Goal: Use online tool/utility: Utilize a website feature to perform a specific function

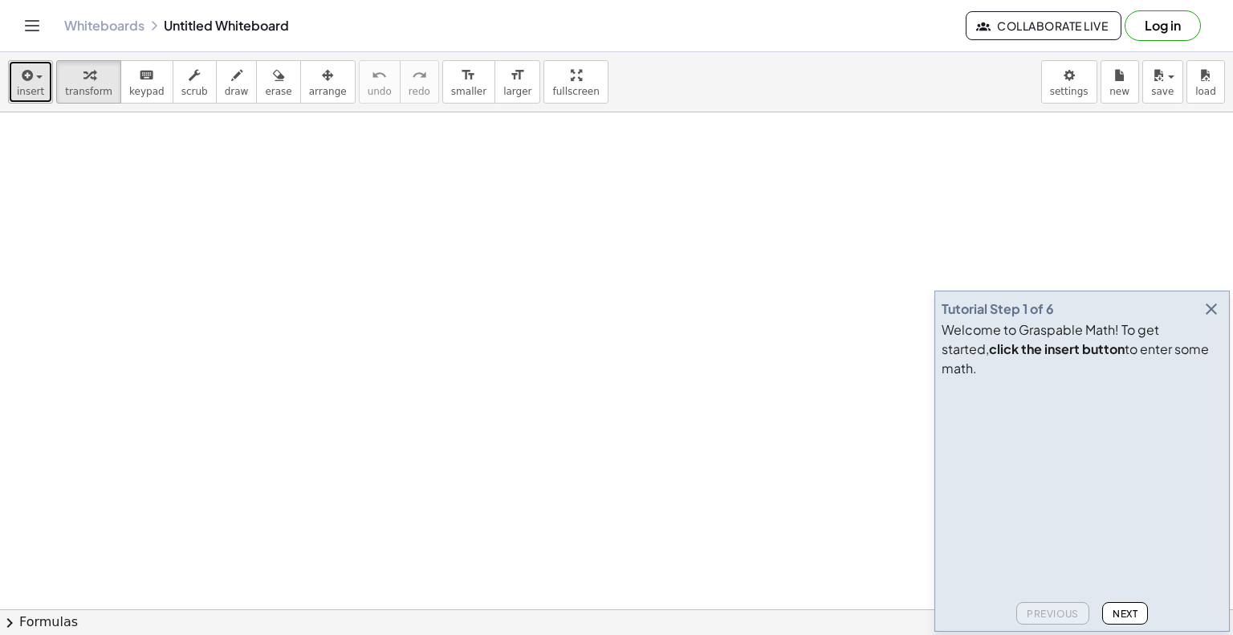
click at [38, 90] on span "insert" at bounding box center [30, 91] width 27 height 11
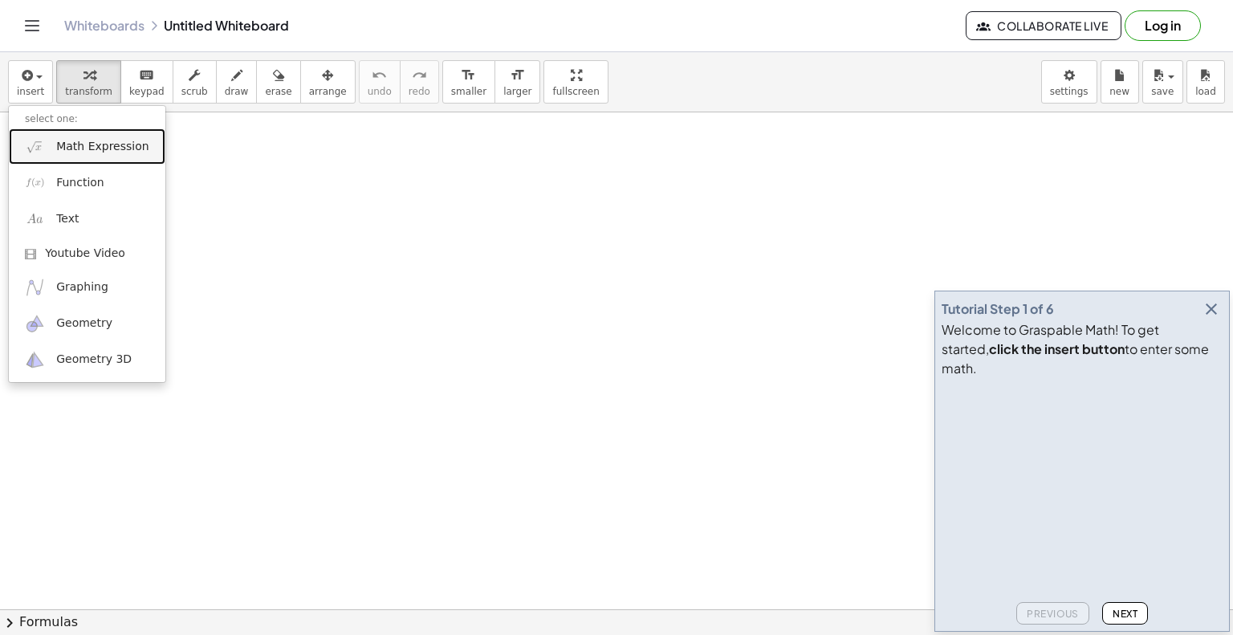
click at [96, 159] on link "Math Expression" at bounding box center [87, 146] width 157 height 36
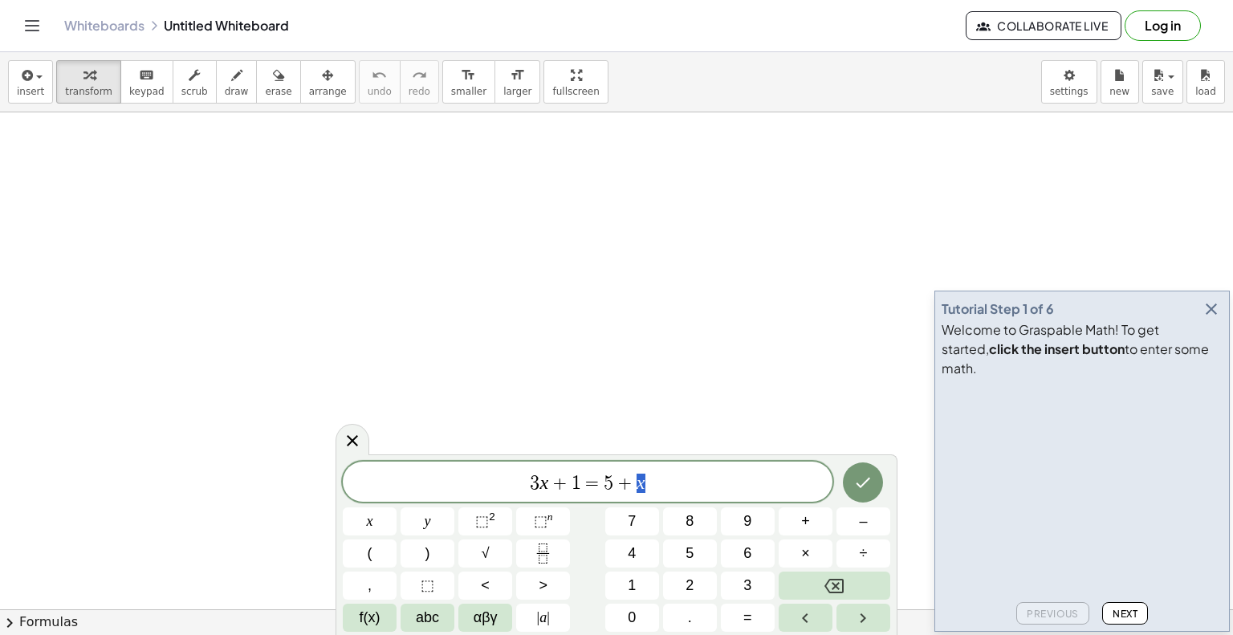
drag, startPoint x: 682, startPoint y: 486, endPoint x: 455, endPoint y: 485, distance: 227.2
click at [455, 485] on span "3 x + 1 = 5 + x" at bounding box center [588, 483] width 490 height 22
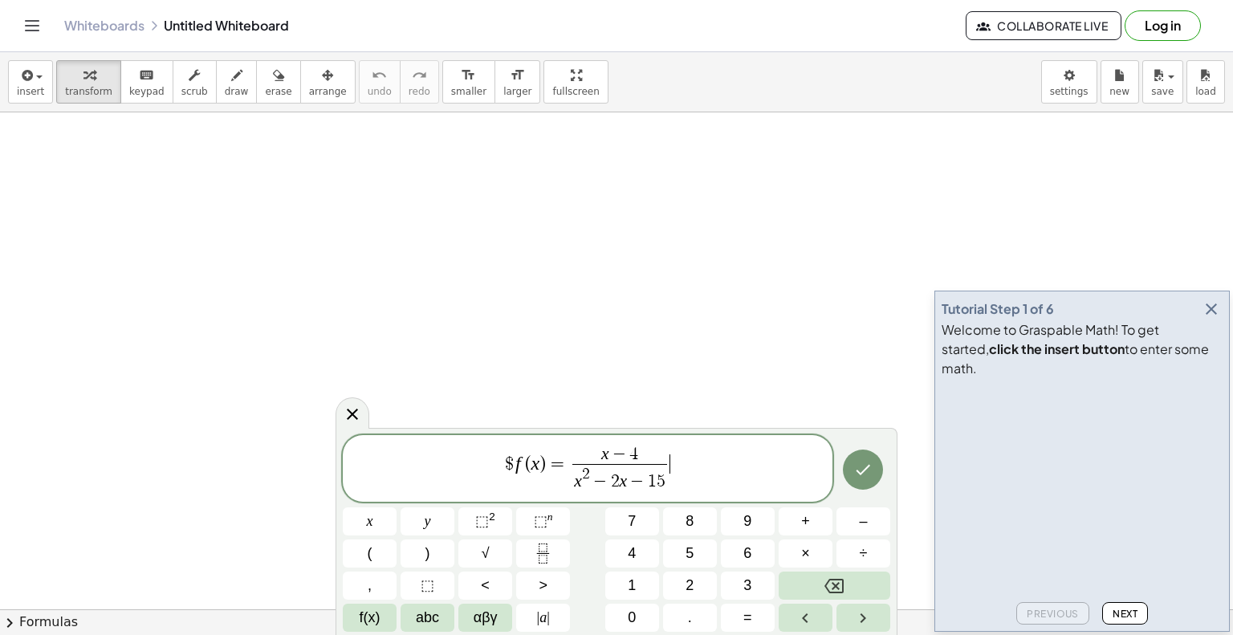
click at [515, 465] on span "$ f ( x ) = x − 4 x 2 − 2 x − 1 5 ​ ​" at bounding box center [588, 470] width 490 height 50
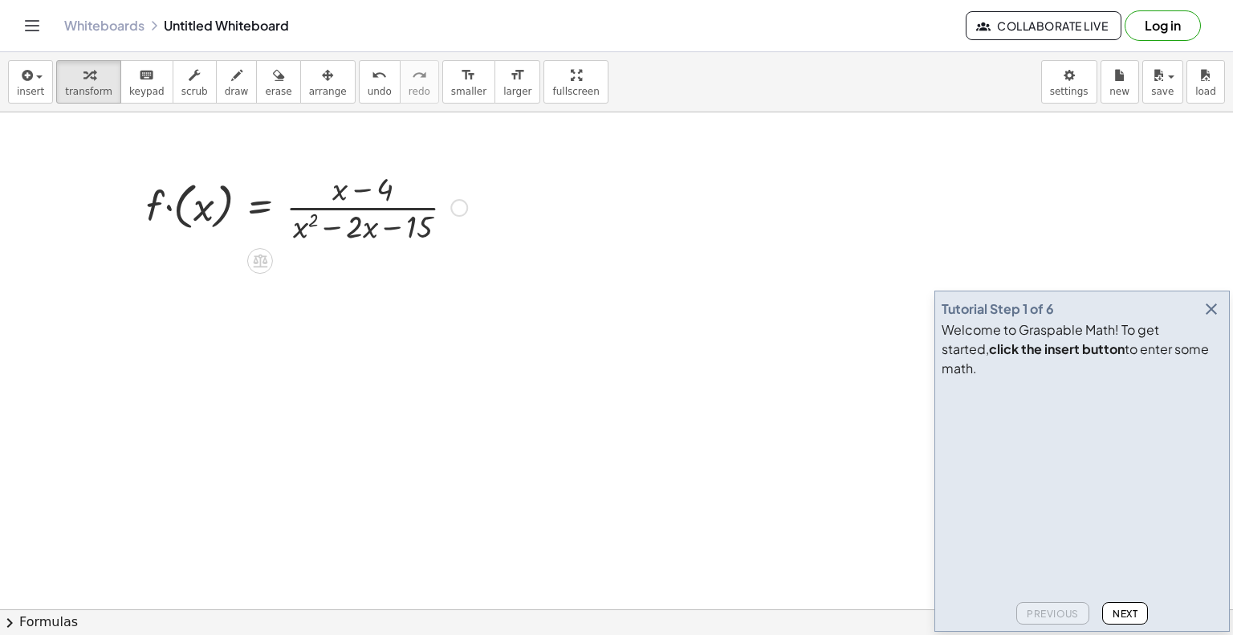
click at [194, 199] on div at bounding box center [306, 206] width 337 height 80
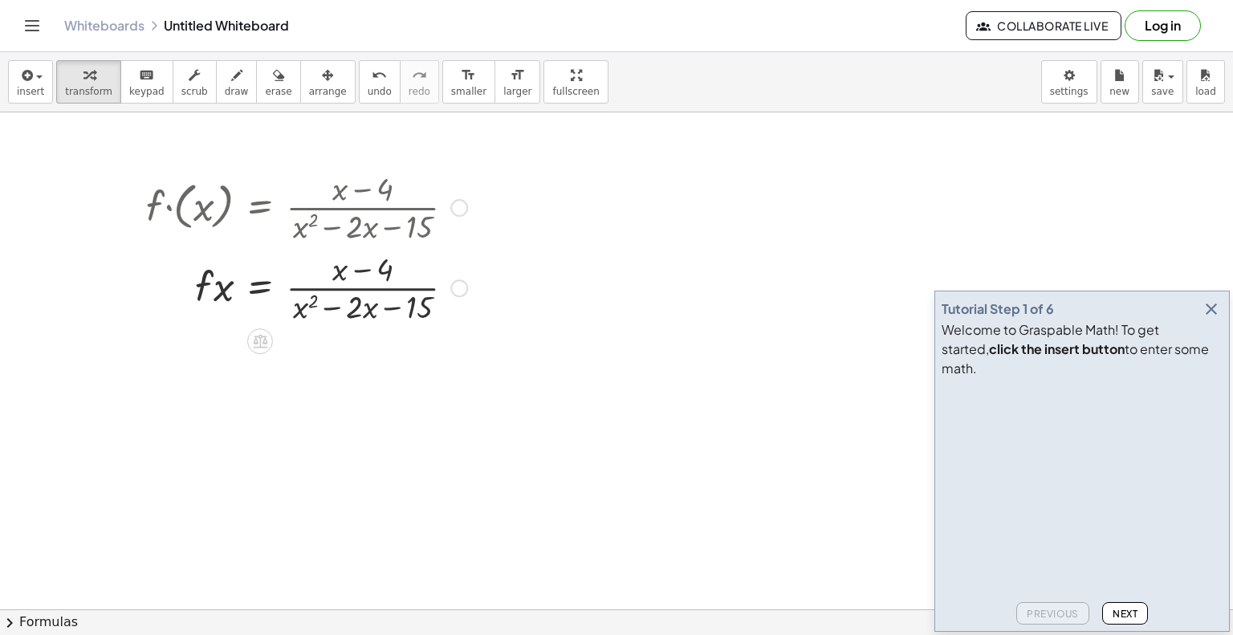
click at [197, 214] on div at bounding box center [306, 206] width 337 height 80
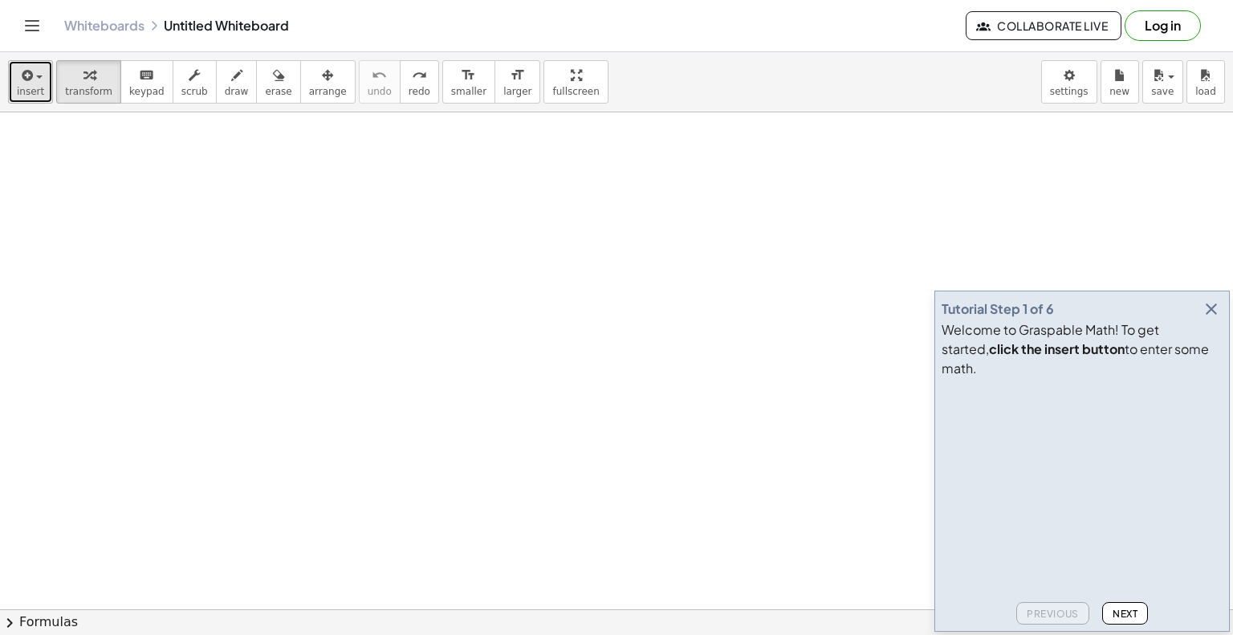
click at [28, 83] on icon "button" at bounding box center [25, 75] width 14 height 19
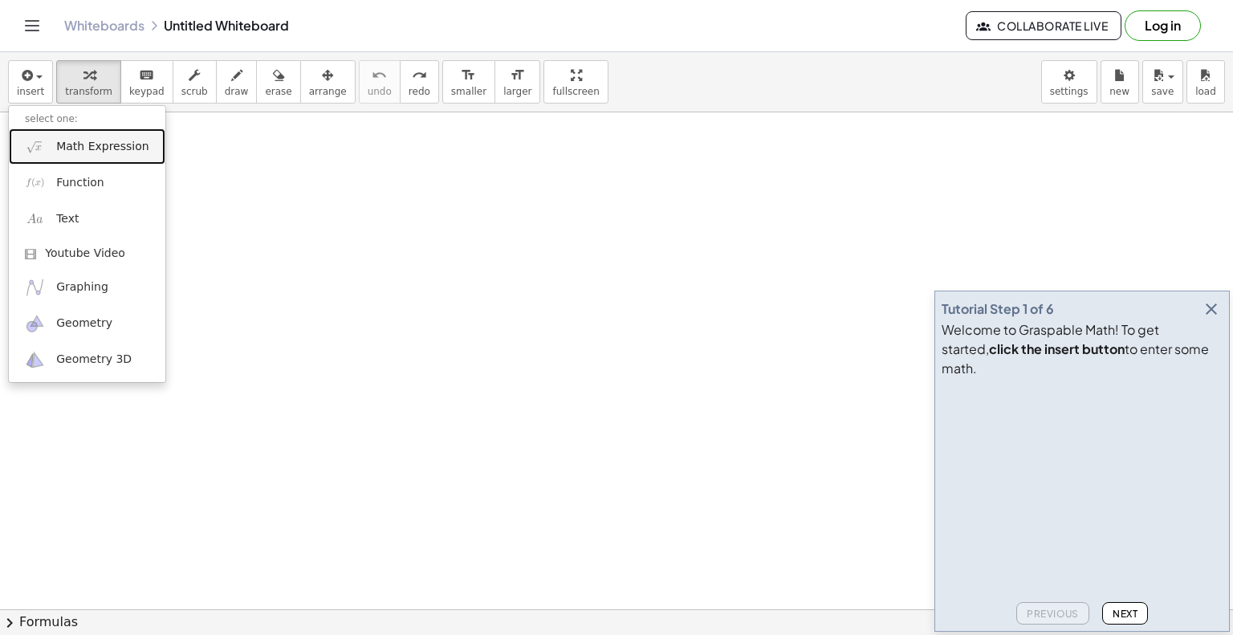
click at [95, 143] on span "Math Expression" at bounding box center [102, 147] width 92 height 16
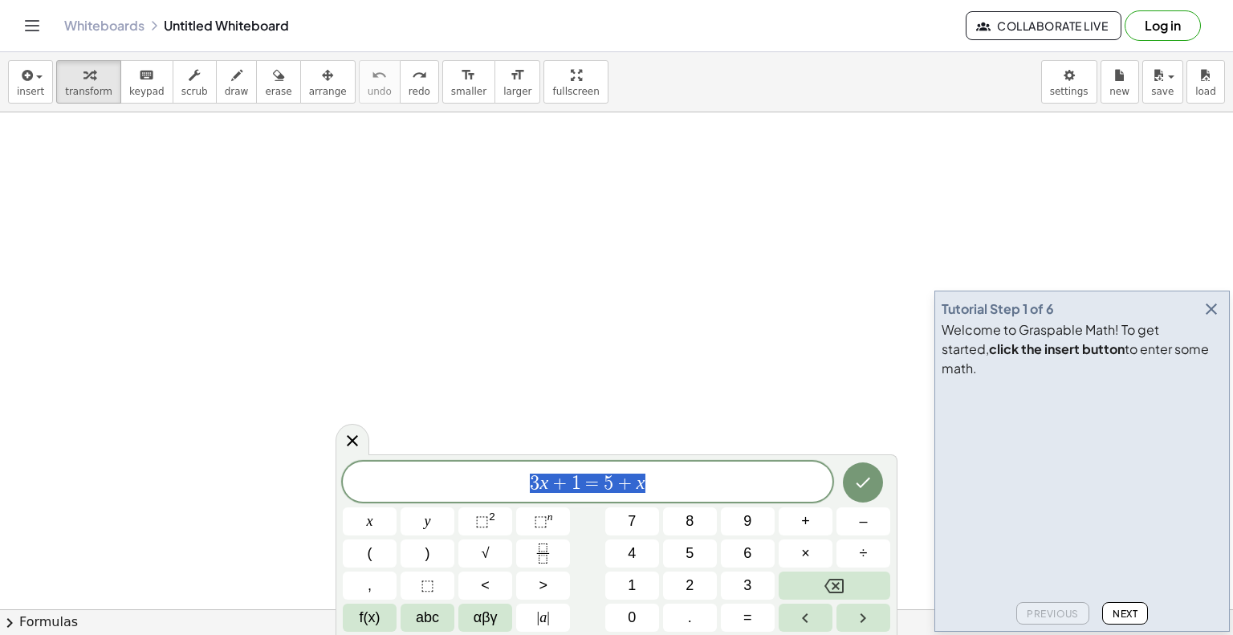
drag, startPoint x: 691, startPoint y: 478, endPoint x: 466, endPoint y: 484, distance: 225.7
click at [466, 484] on span "3 x + 1 = 5 + x" at bounding box center [588, 483] width 490 height 22
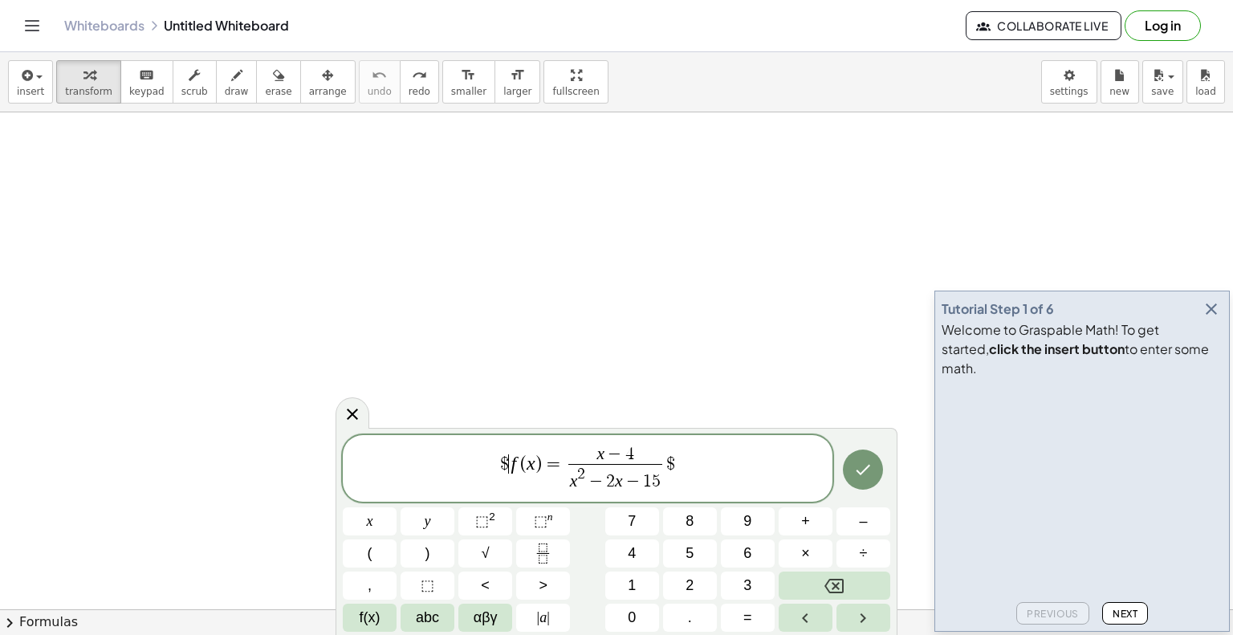
drag, startPoint x: 507, startPoint y: 470, endPoint x: 517, endPoint y: 470, distance: 9.6
click at [507, 468] on span "$" at bounding box center [504, 463] width 9 height 19
click at [514, 469] on span "f ​ ( x ) = x − 4 x 2 − 2 x − 1 5 ​ $" at bounding box center [588, 470] width 490 height 50
drag, startPoint x: 534, startPoint y: 468, endPoint x: 551, endPoint y: 476, distance: 18.7
click at [538, 469] on span "=" at bounding box center [548, 463] width 23 height 19
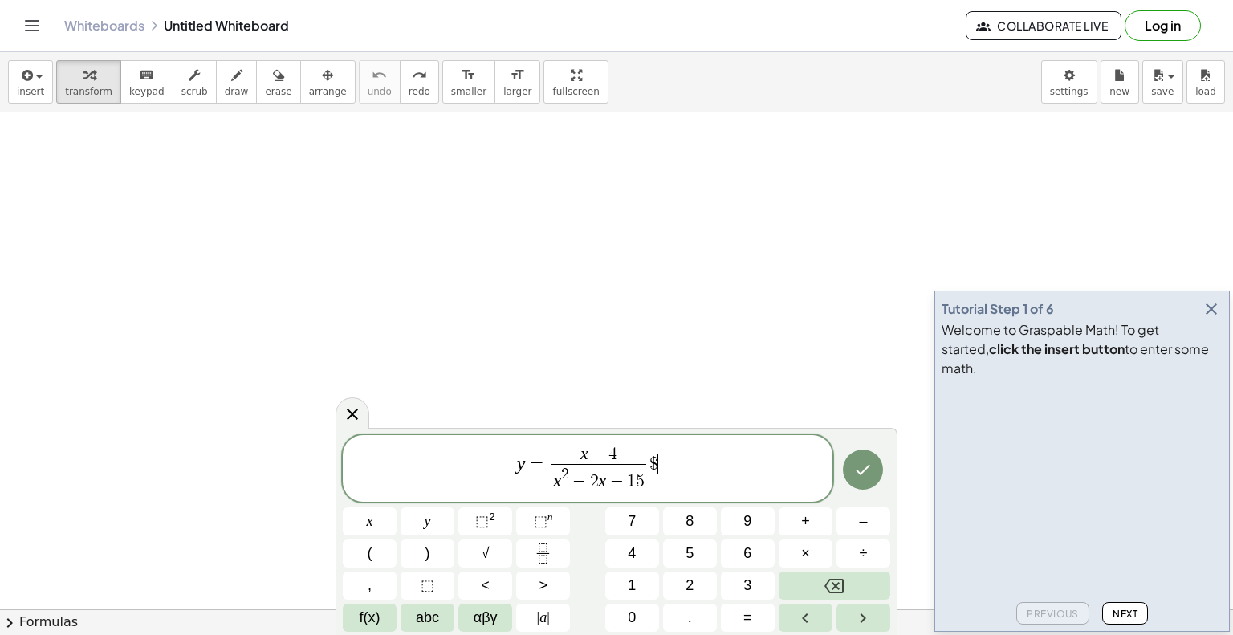
click at [723, 467] on span "y = x − 4 x 2 − 2 x − 1 5 ​ $ ​" at bounding box center [588, 470] width 490 height 50
click at [860, 474] on icon "Done" at bounding box center [862, 469] width 19 height 19
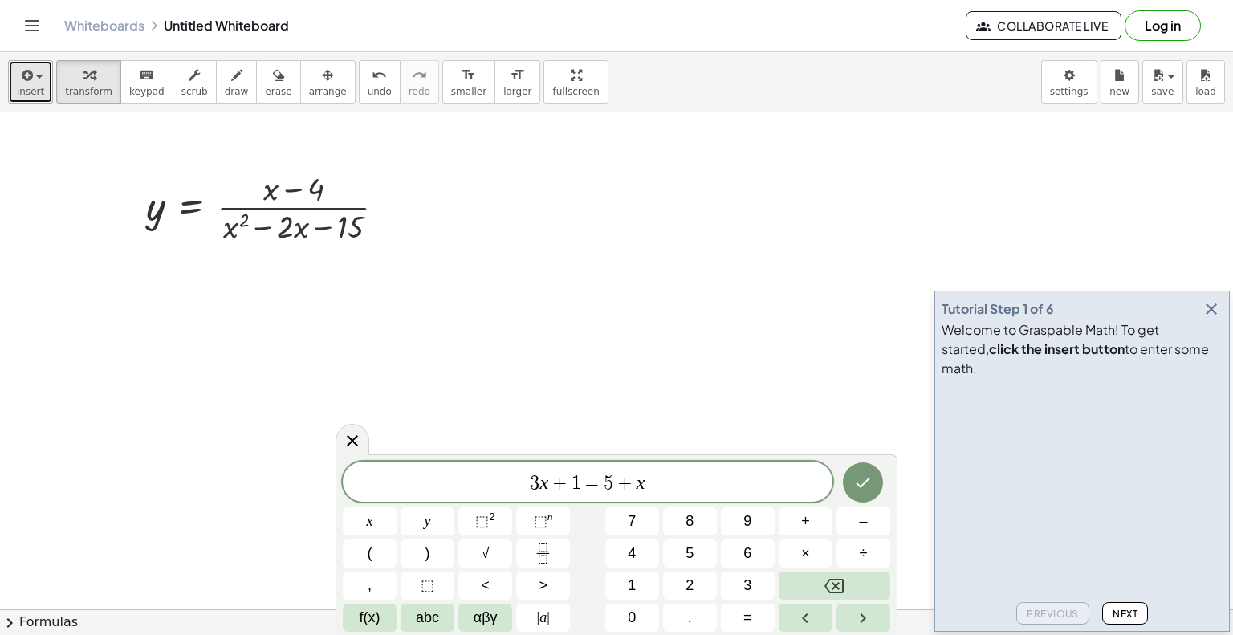
click at [39, 86] on span "insert" at bounding box center [30, 91] width 27 height 11
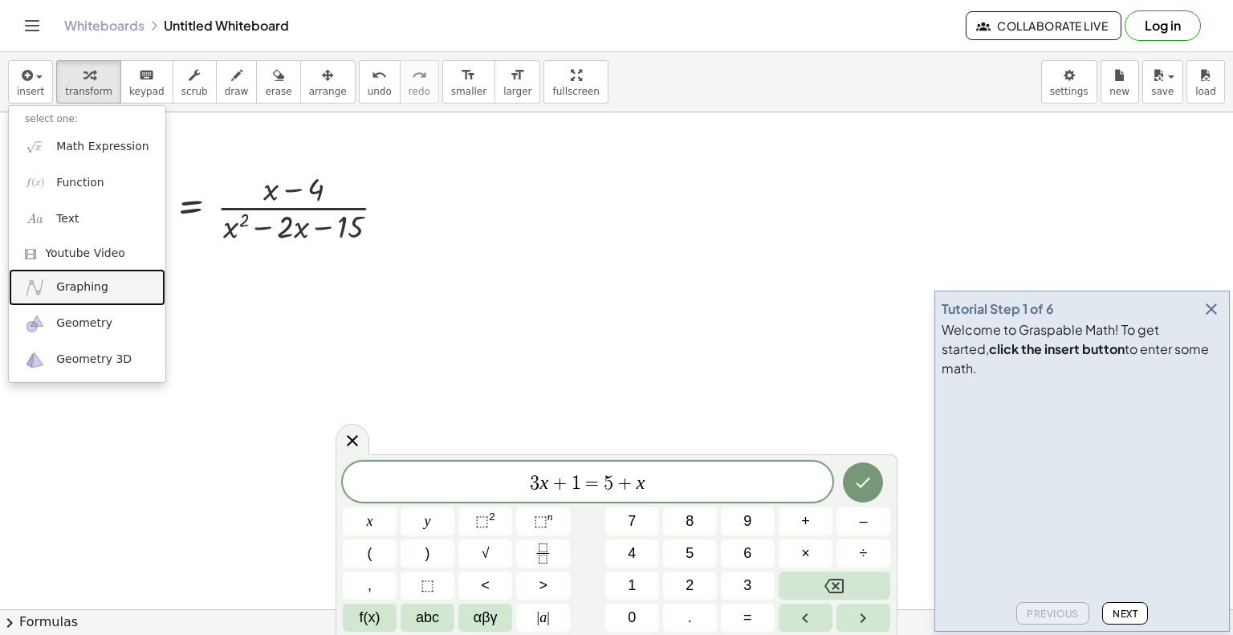
click at [103, 295] on link "Graphing" at bounding box center [87, 287] width 157 height 36
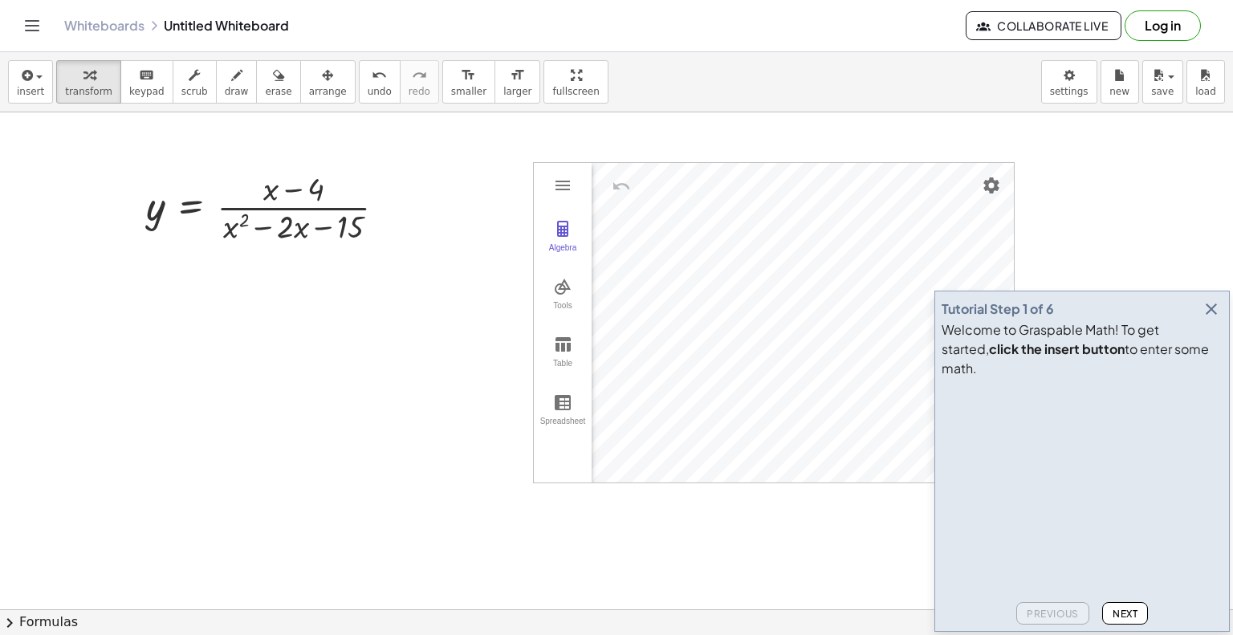
click at [1214, 319] on icon "button" at bounding box center [1211, 308] width 19 height 19
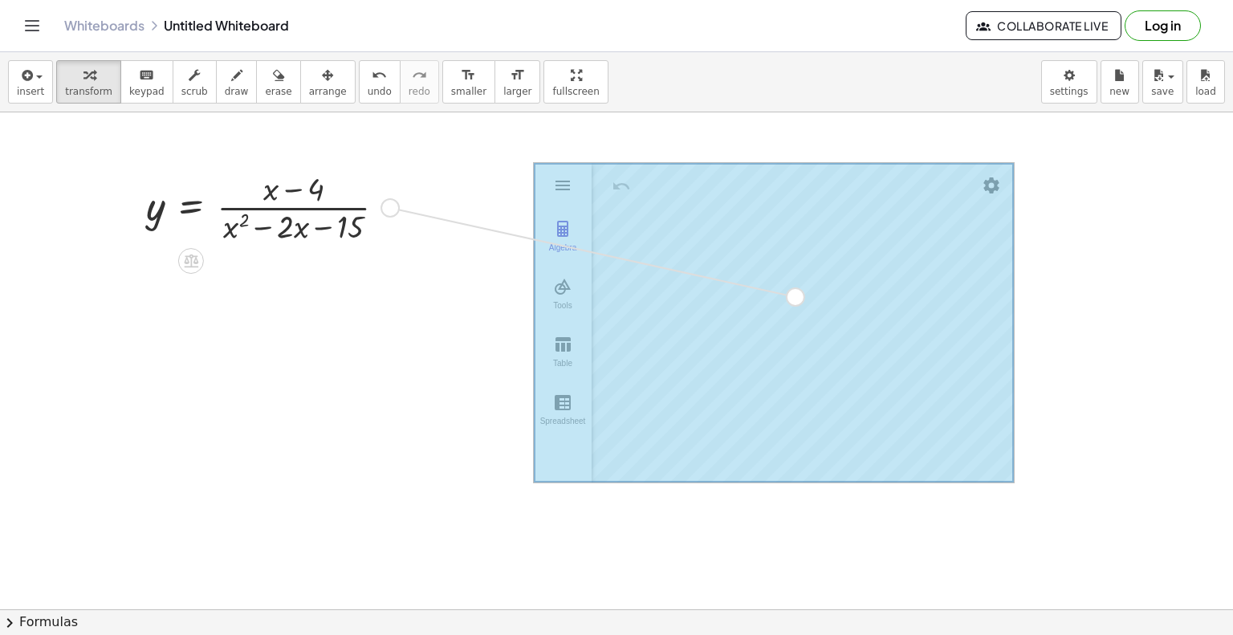
drag, startPoint x: 389, startPoint y: 205, endPoint x: 808, endPoint y: 298, distance: 428.3
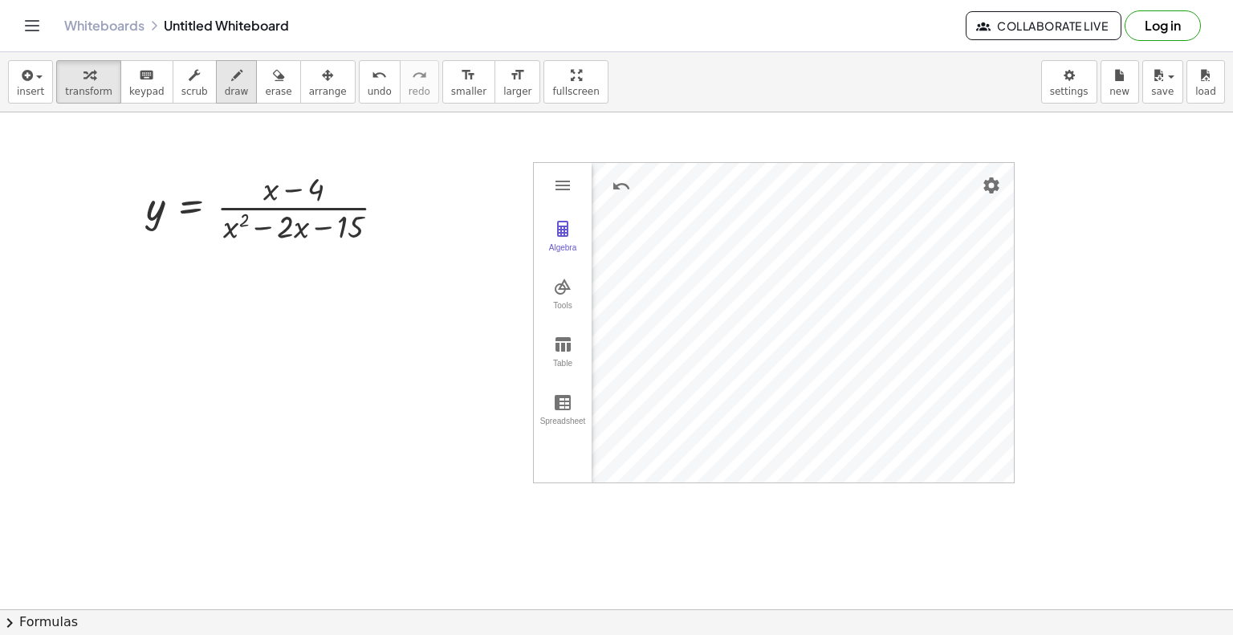
click at [225, 92] on span "draw" at bounding box center [237, 91] width 24 height 11
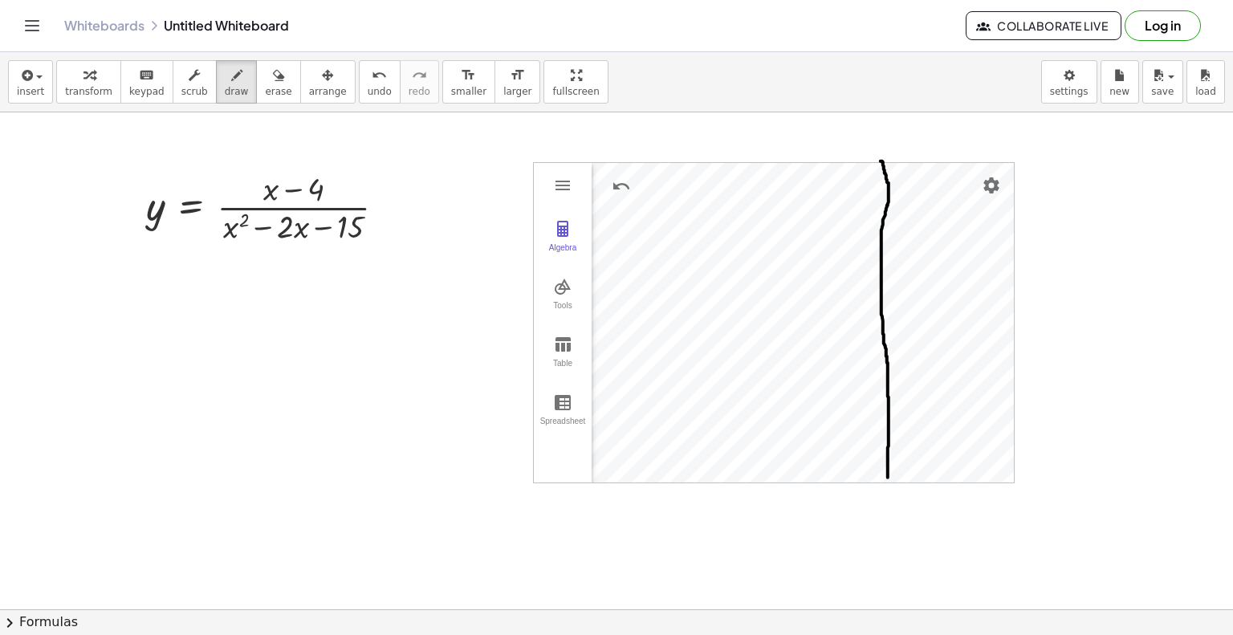
drag, startPoint x: 881, startPoint y: 161, endPoint x: 888, endPoint y: 478, distance: 317.2
click at [888, 478] on div at bounding box center [616, 609] width 1233 height 994
drag, startPoint x: 735, startPoint y: 162, endPoint x: 750, endPoint y: 455, distance: 293.3
click at [746, 486] on div at bounding box center [616, 609] width 1233 height 994
click at [869, 369] on div at bounding box center [616, 609] width 1233 height 994
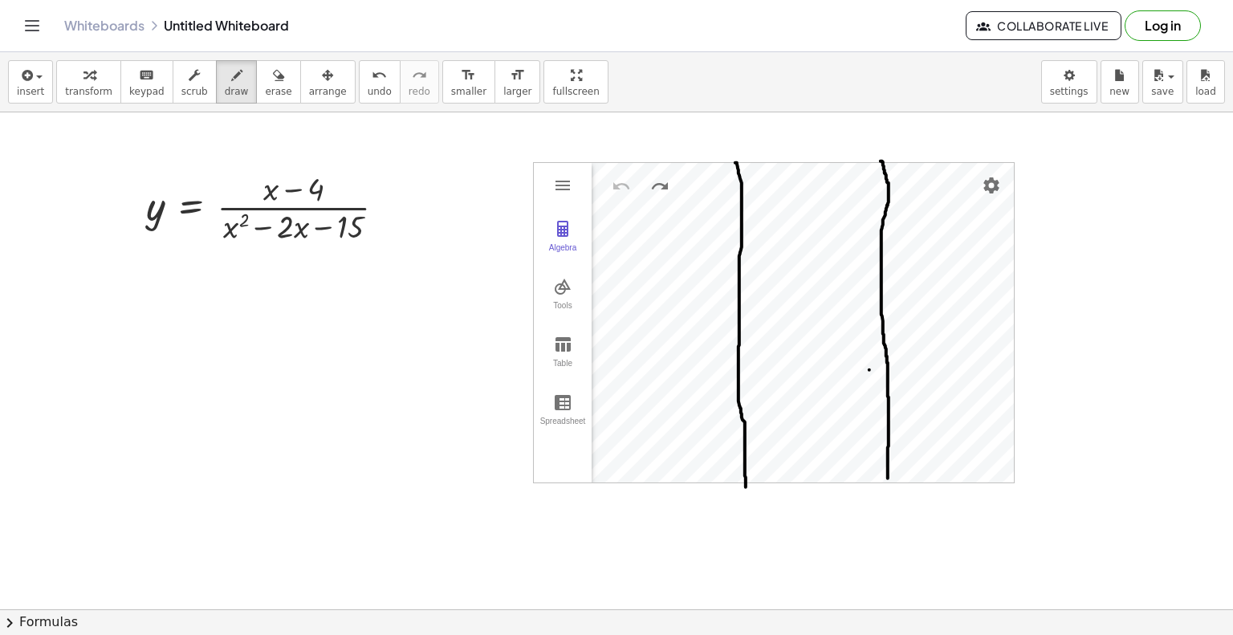
click at [897, 368] on div at bounding box center [616, 609] width 1233 height 994
click at [225, 89] on span "draw" at bounding box center [237, 91] width 24 height 11
click at [265, 86] on span "erase" at bounding box center [278, 91] width 26 height 11
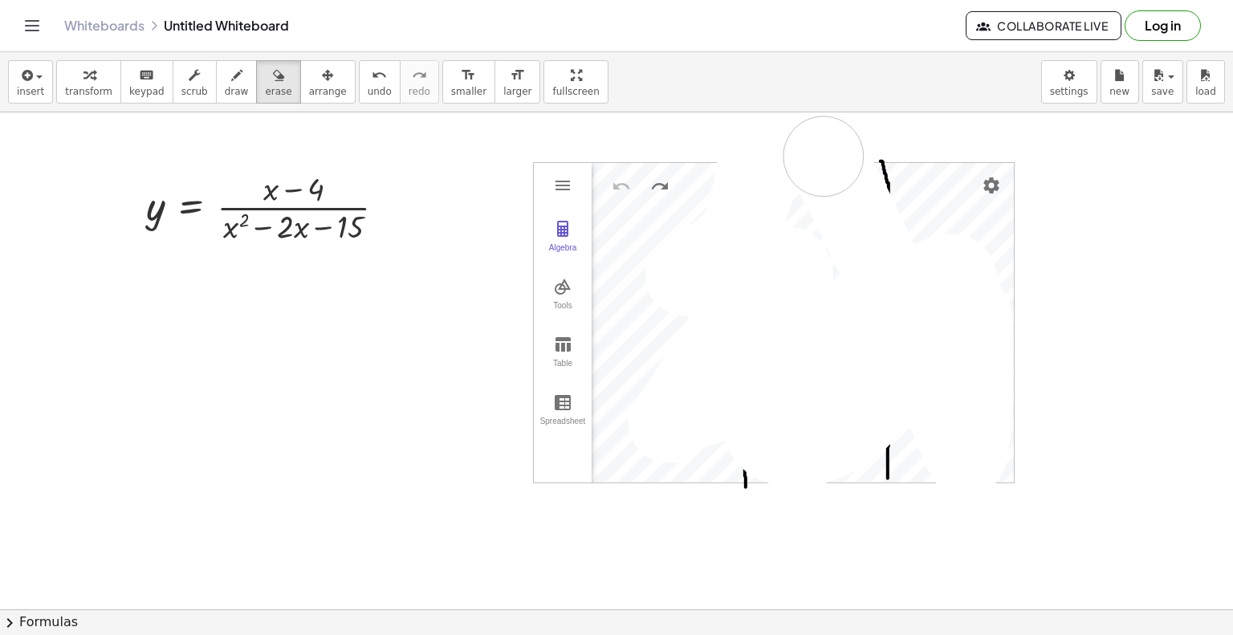
drag, startPoint x: 754, startPoint y: 189, endPoint x: 811, endPoint y: 164, distance: 62.5
click at [811, 158] on div at bounding box center [616, 609] width 1233 height 994
drag, startPoint x: 896, startPoint y: 163, endPoint x: 790, endPoint y: 338, distance: 204.6
click at [740, 452] on div at bounding box center [616, 609] width 1233 height 994
click at [335, 214] on div at bounding box center [616, 609] width 1233 height 994
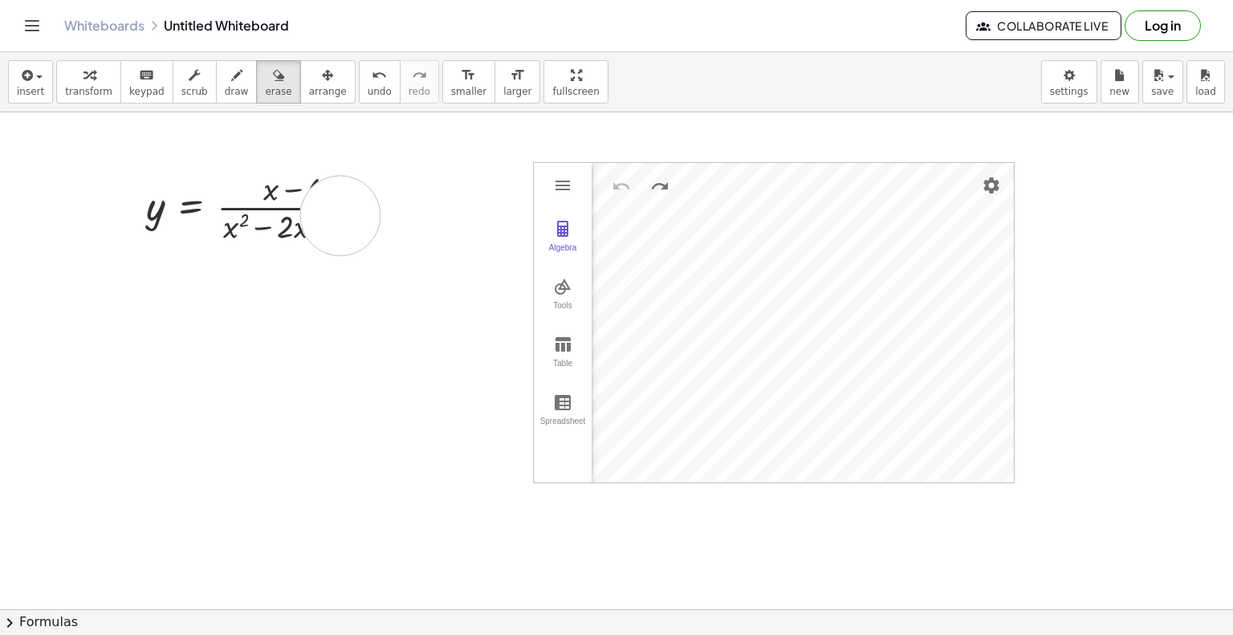
click at [340, 215] on div at bounding box center [616, 609] width 1233 height 994
click at [273, 76] on icon "button" at bounding box center [278, 75] width 11 height 19
click at [232, 99] on button "draw" at bounding box center [237, 81] width 42 height 43
click at [36, 86] on span "insert" at bounding box center [30, 91] width 27 height 11
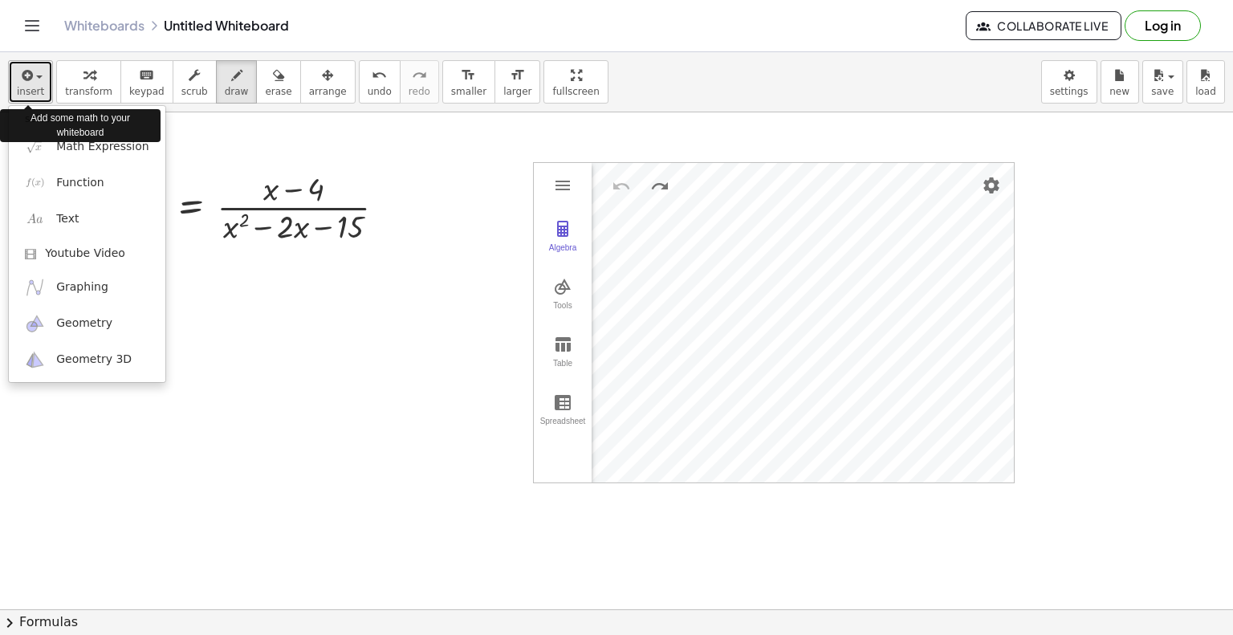
click at [35, 99] on button "insert" at bounding box center [30, 81] width 45 height 43
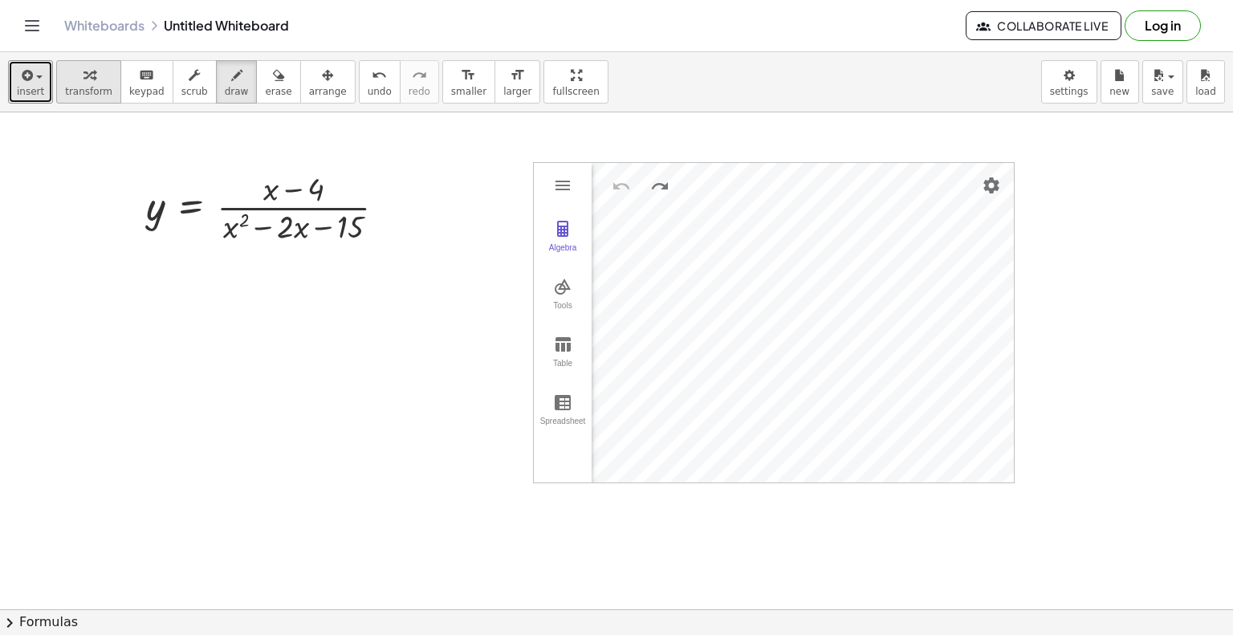
click at [83, 75] on icon "button" at bounding box center [88, 75] width 11 height 19
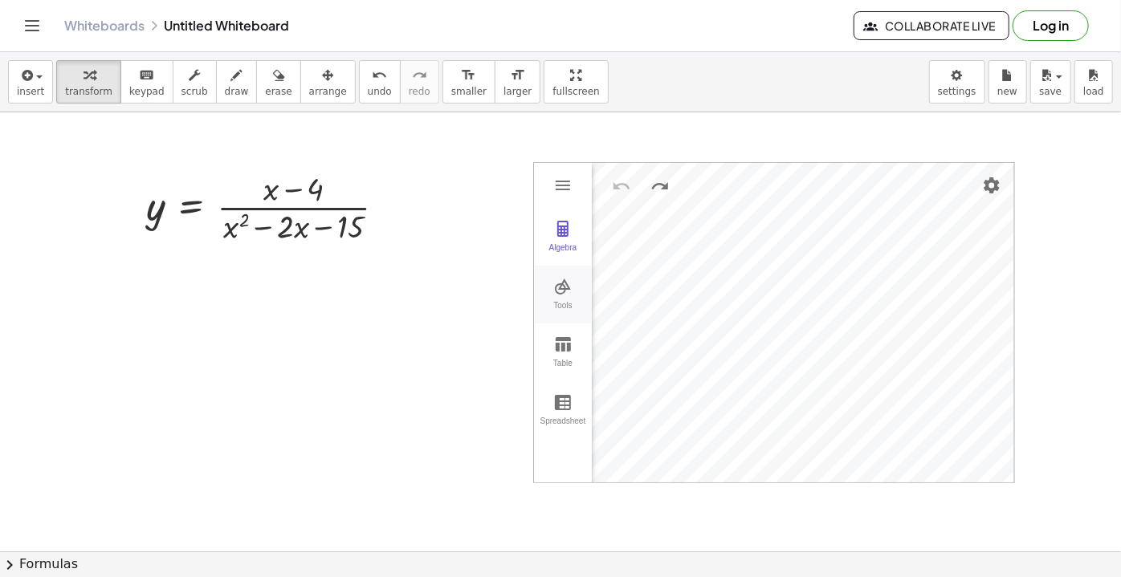
click at [575, 295] on button "Tools" at bounding box center [563, 295] width 58 height 58
click at [635, 258] on img "Extremum. Select a function" at bounding box center [636, 260] width 64 height 26
click at [633, 256] on img "Extremum. Select a function" at bounding box center [636, 260] width 64 height 26
click at [639, 324] on img "Roots. Select a function" at bounding box center [636, 321] width 64 height 26
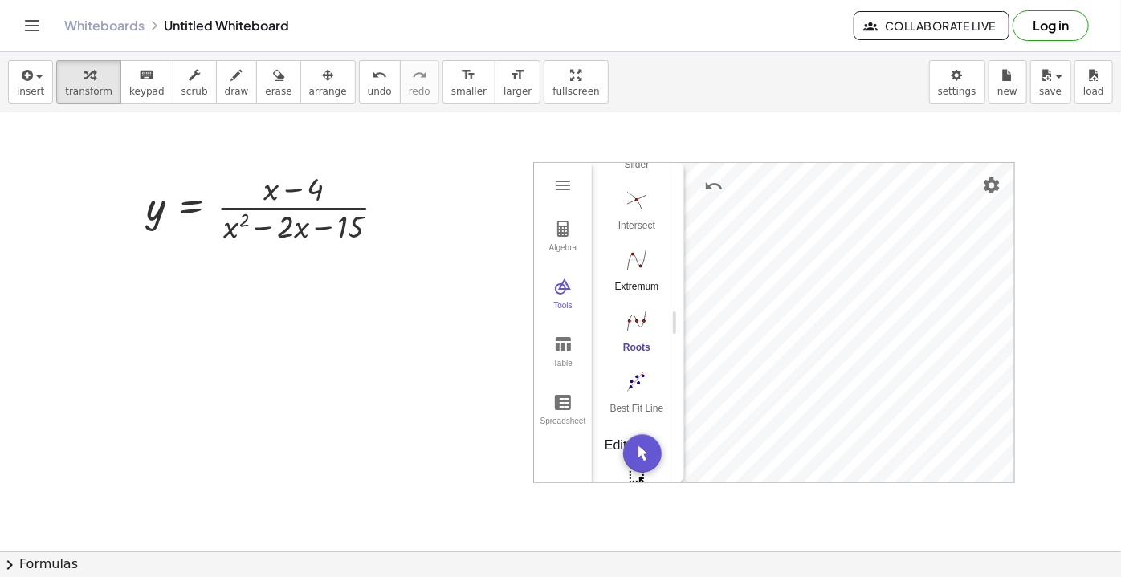
click at [637, 260] on img "Extremum. Select a function" at bounding box center [636, 260] width 64 height 26
click at [783, 160] on div at bounding box center [560, 551] width 1121 height 879
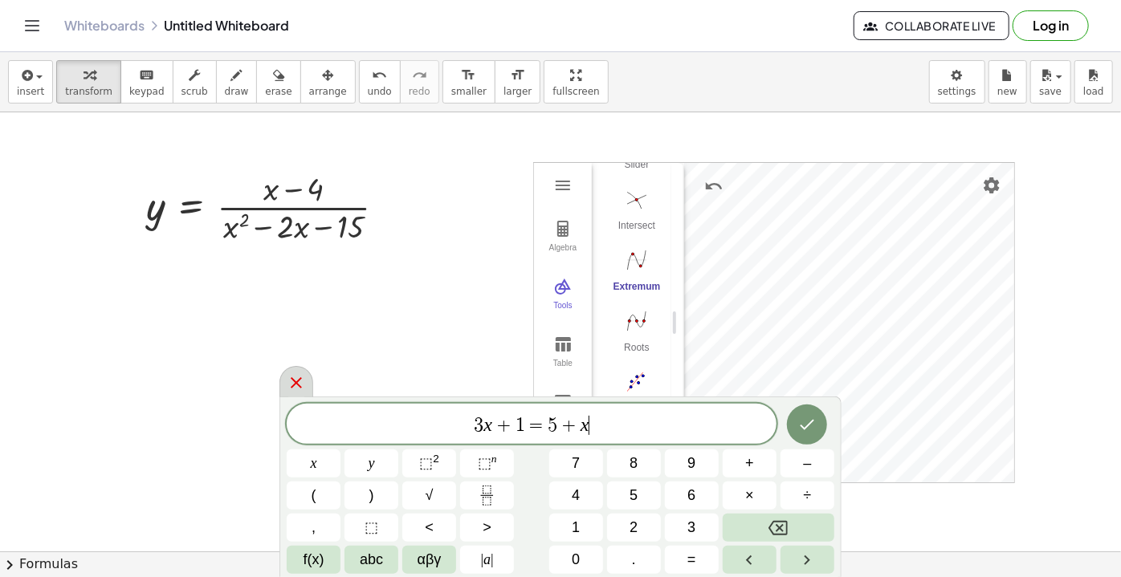
click at [290, 376] on icon at bounding box center [296, 382] width 19 height 19
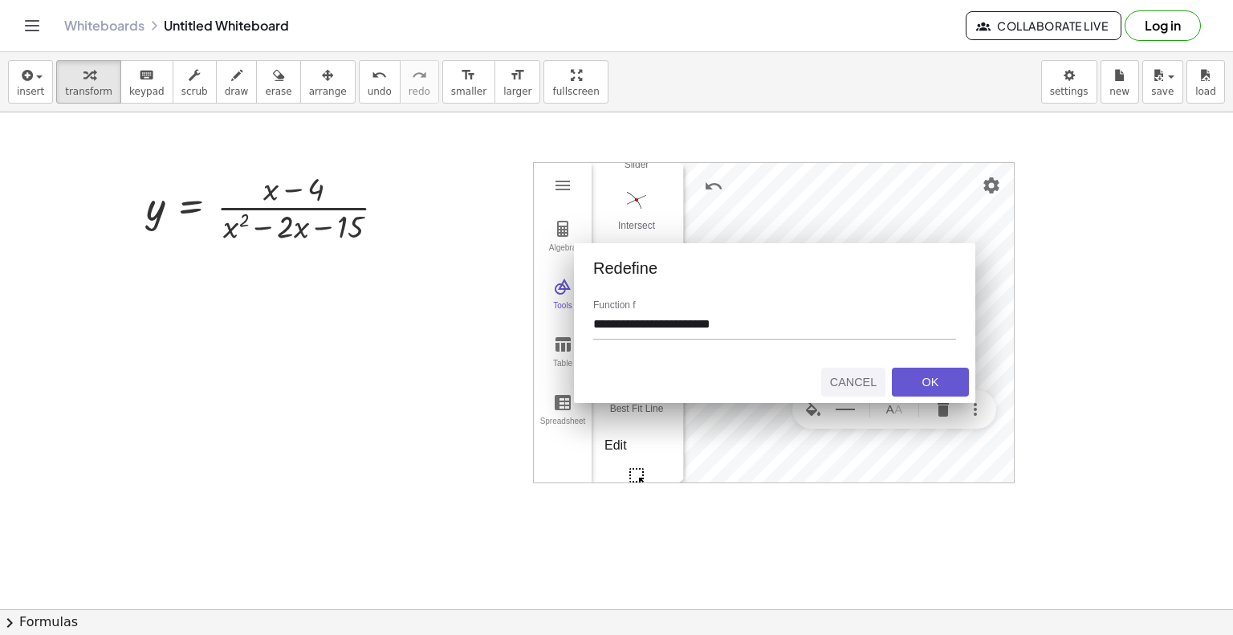
click at [832, 379] on div "Cancel" at bounding box center [853, 382] width 51 height 13
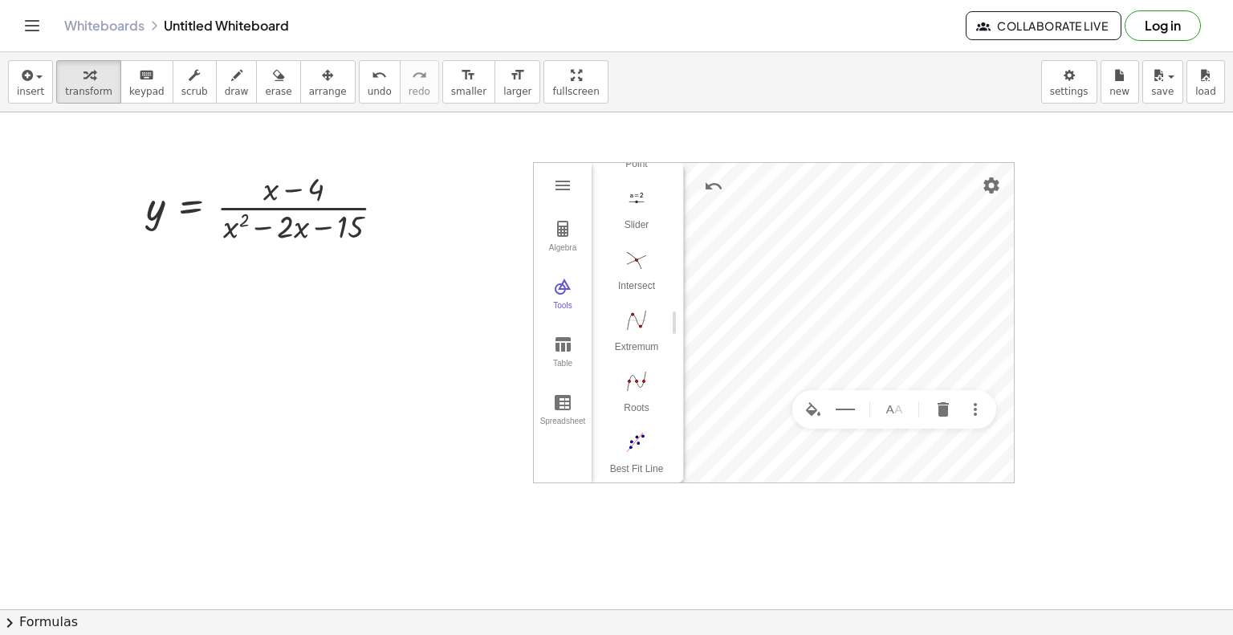
scroll to position [138, 0]
click at [843, 411] on img "Line Style" at bounding box center [845, 409] width 19 height 19
type input "*"
click at [860, 404] on input "Graphing Calculator" at bounding box center [922, 400] width 157 height 29
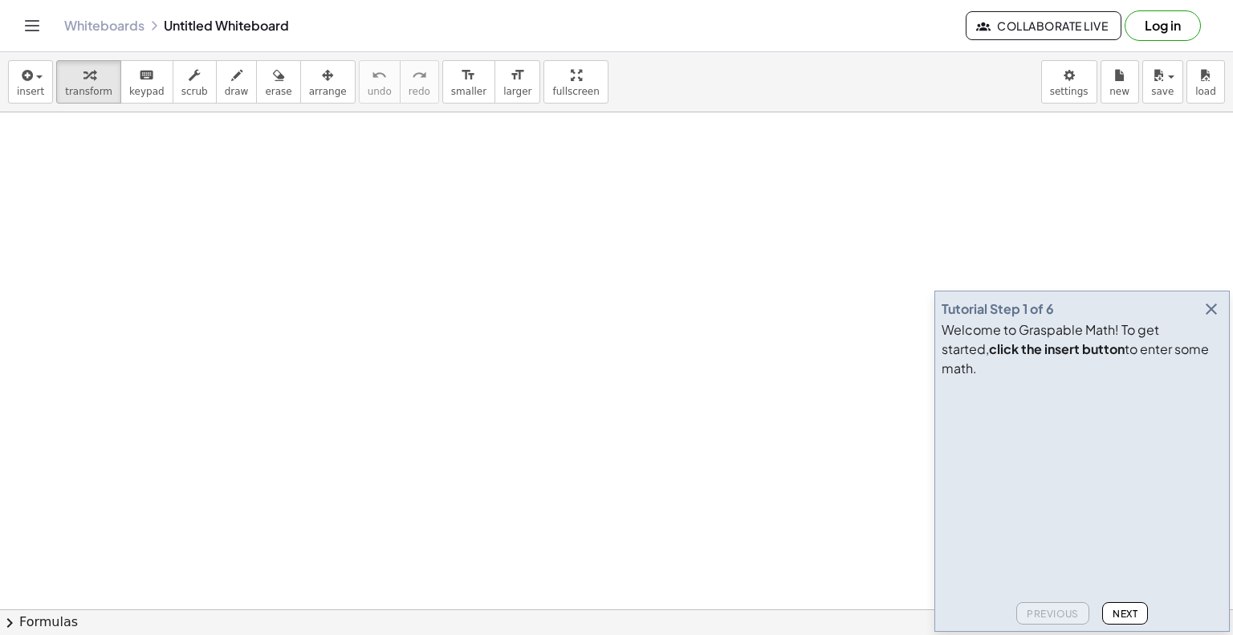
click at [1206, 319] on icon "button" at bounding box center [1211, 308] width 19 height 19
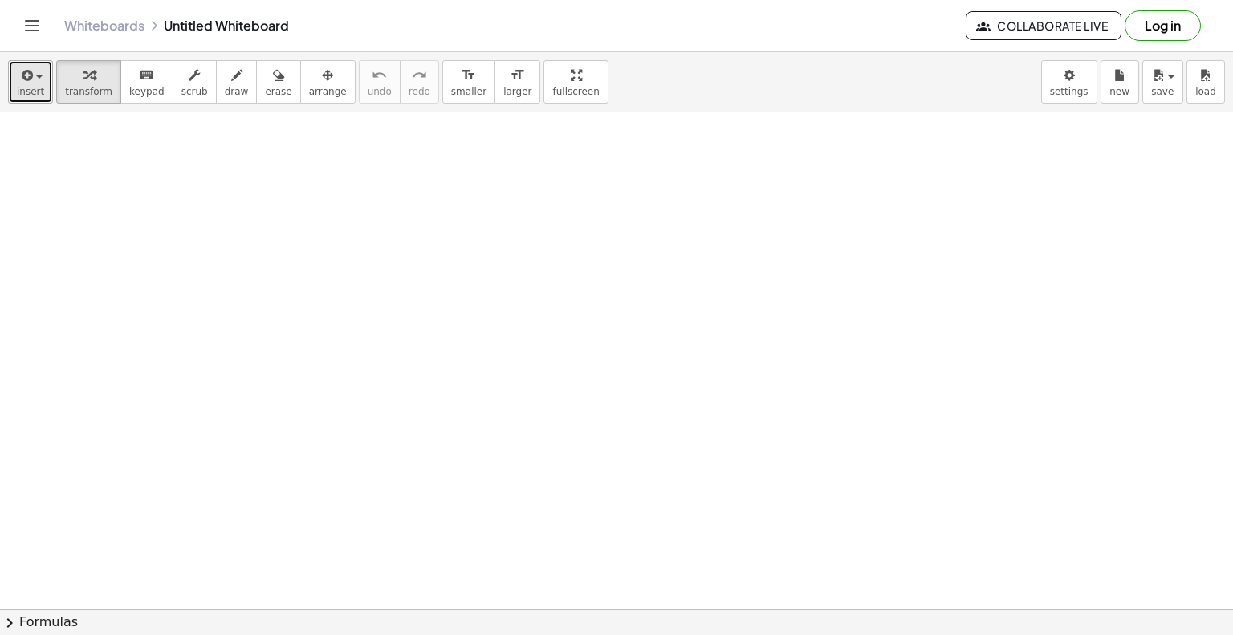
click at [39, 88] on span "insert" at bounding box center [30, 91] width 27 height 11
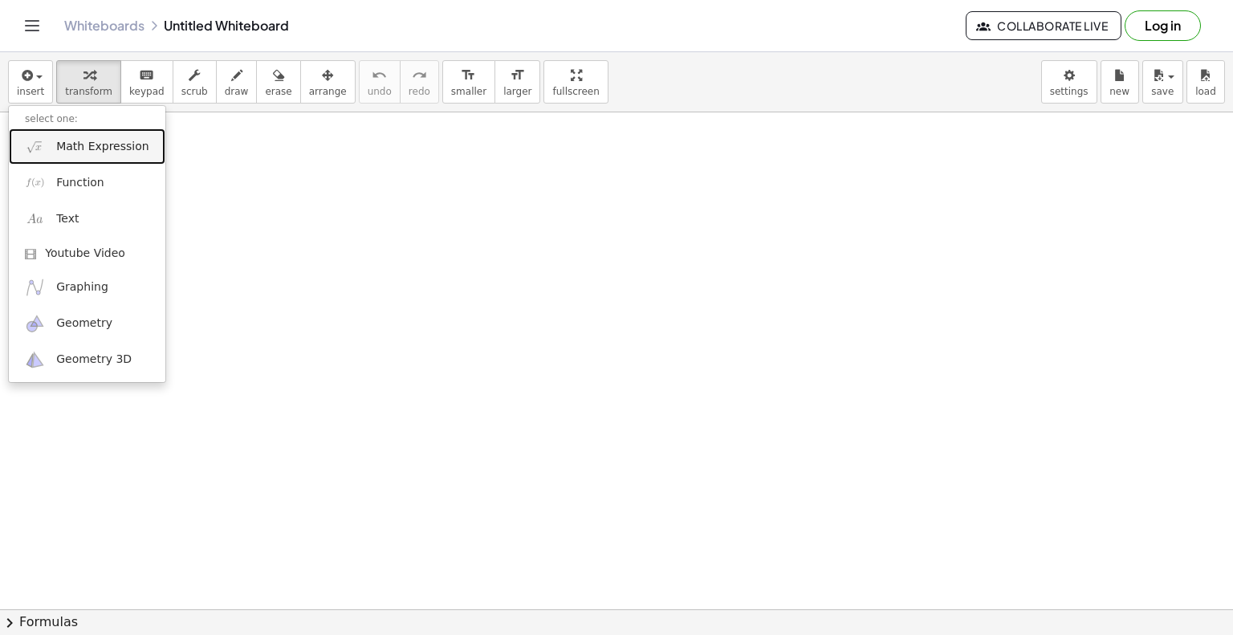
click at [106, 153] on span "Math Expression" at bounding box center [102, 147] width 92 height 16
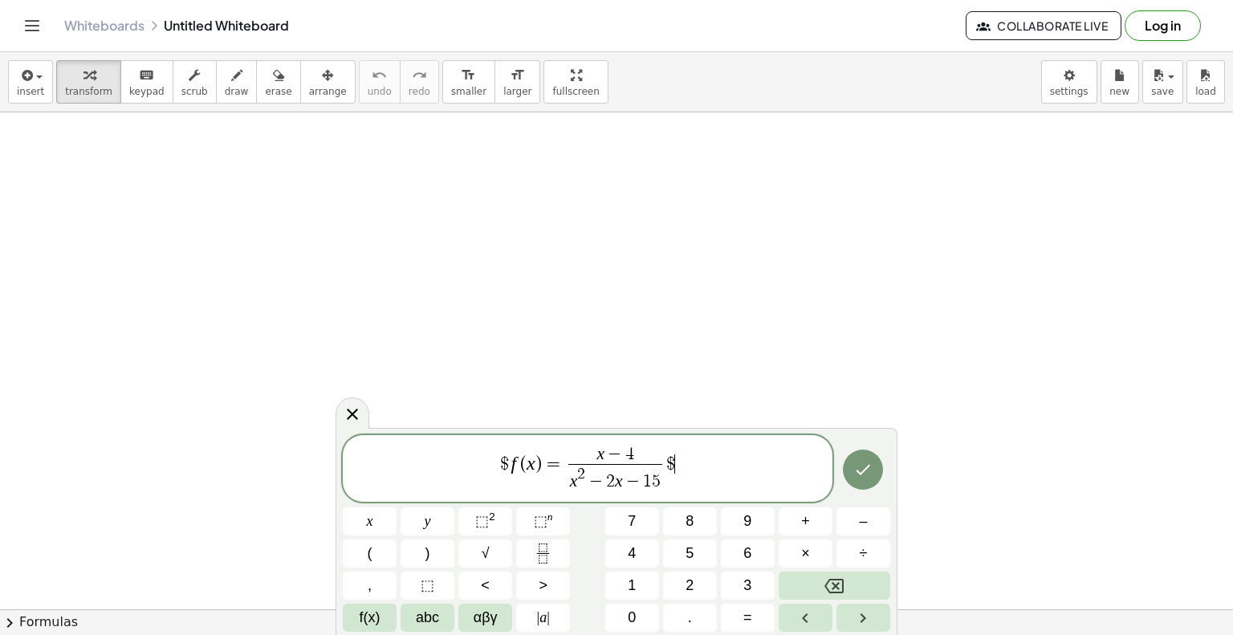
click at [546, 466] on span "=" at bounding box center [553, 463] width 23 height 19
click at [687, 471] on span "y ​ = x − 4 x 2 − 2 x − 1 5 ​ $" at bounding box center [588, 470] width 490 height 50
click at [857, 474] on icon "Done" at bounding box center [862, 469] width 19 height 19
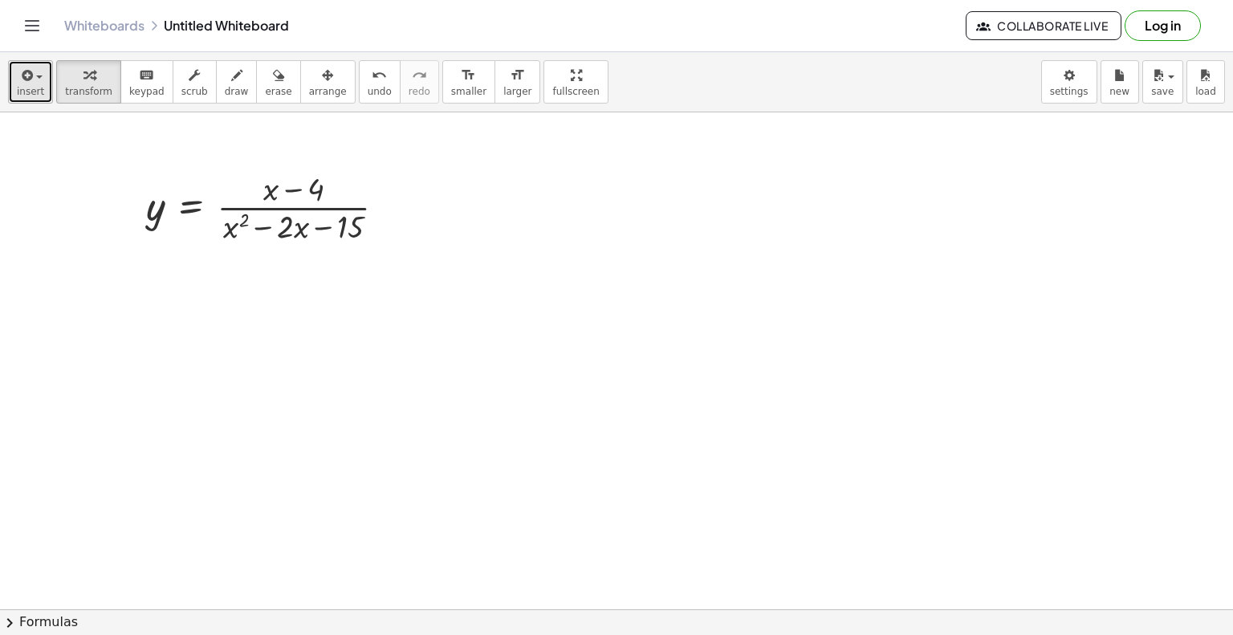
click at [42, 87] on button "insert" at bounding box center [30, 81] width 45 height 43
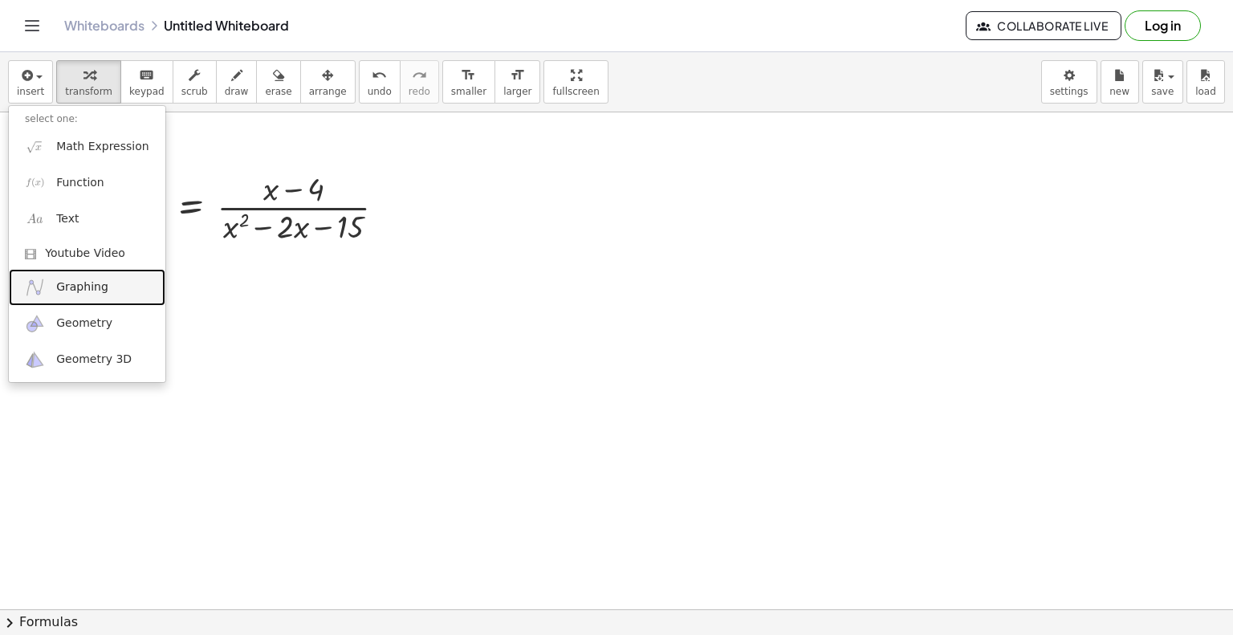
click at [87, 287] on span "Graphing" at bounding box center [82, 287] width 52 height 16
